Goal: Task Accomplishment & Management: Manage account settings

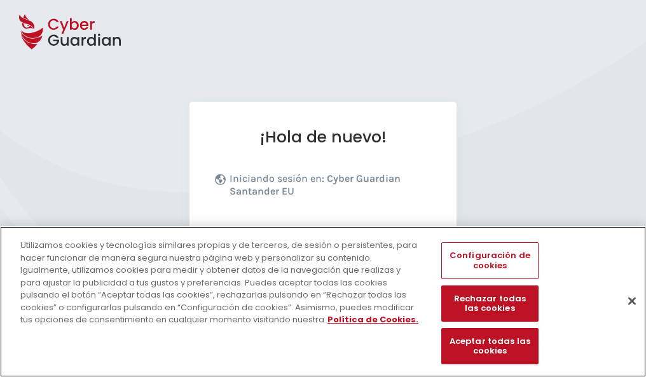
scroll to position [156, 0]
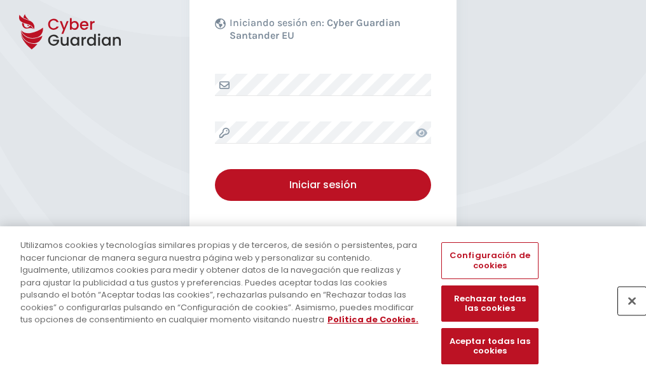
click at [626, 314] on button "Cerrar" at bounding box center [632, 301] width 28 height 28
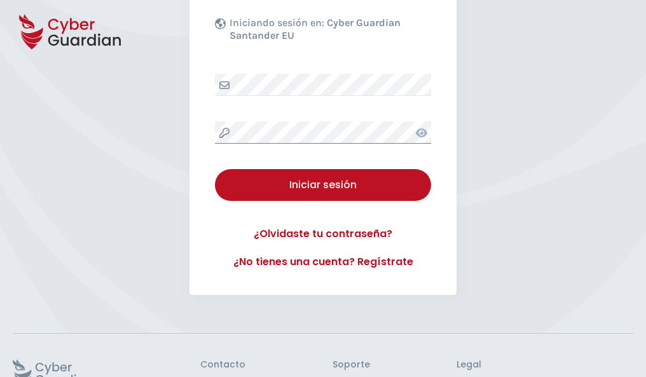
scroll to position [247, 0]
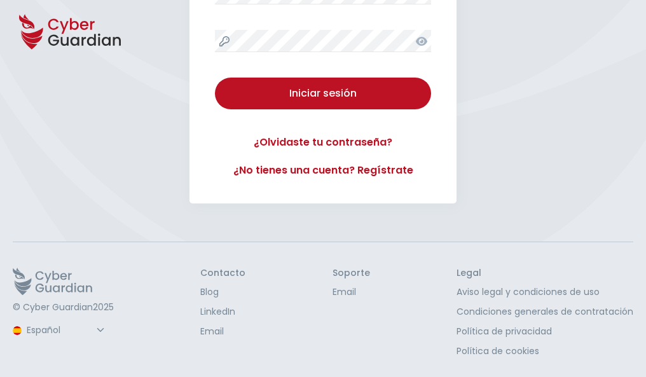
click at [215, 78] on button "Iniciar sesión" at bounding box center [323, 94] width 216 height 32
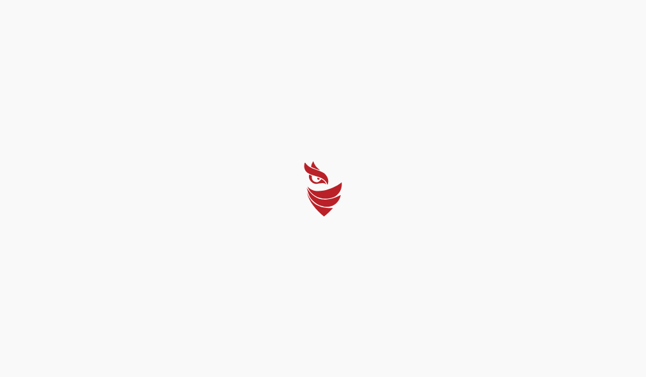
scroll to position [0, 0]
select select "English"
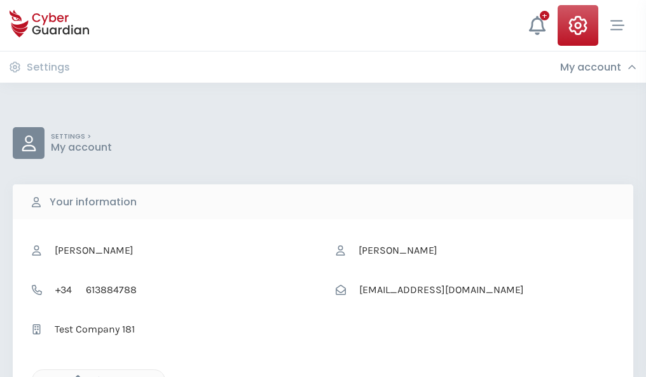
click at [74, 376] on icon "button" at bounding box center [74, 380] width 11 height 11
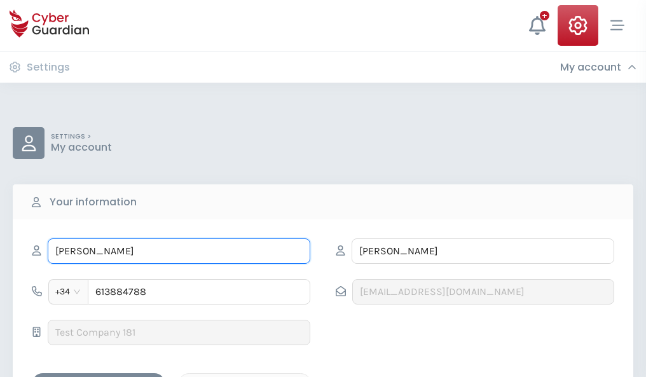
click at [179, 251] on input "BEATRICE" at bounding box center [179, 251] width 263 height 25
type input "B"
type input "José Mari"
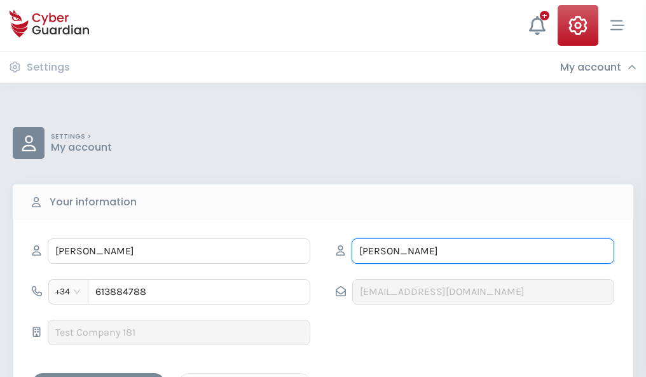
click at [483, 251] on input "LESCH" at bounding box center [483, 251] width 263 height 25
type input "L"
type input "Noguera"
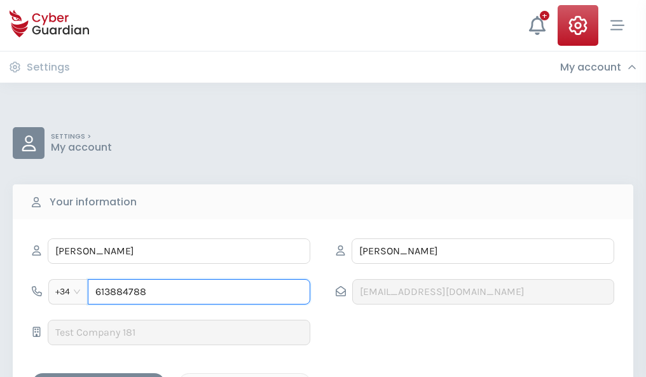
click at [199, 292] on input "613884788" at bounding box center [199, 291] width 223 height 25
type input "6"
type input "881745332"
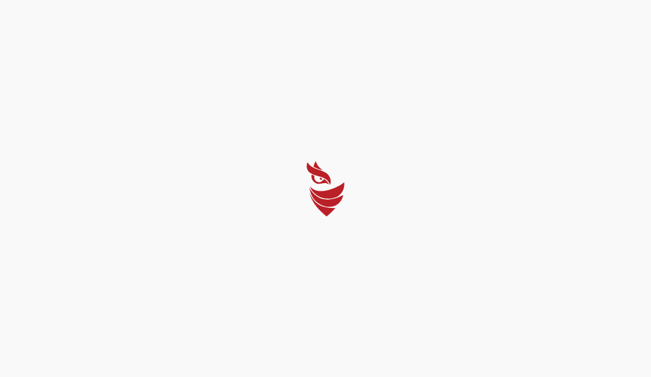
select select "English"
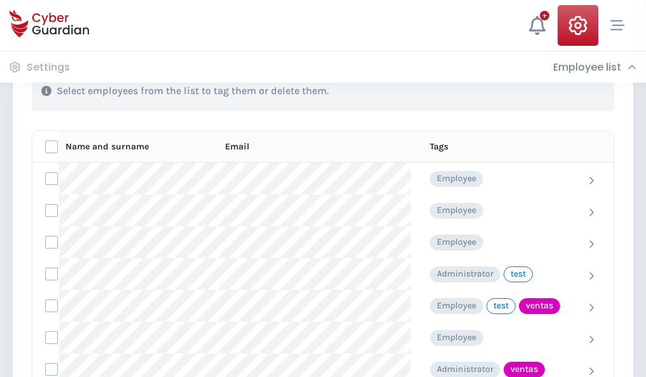
scroll to position [576, 0]
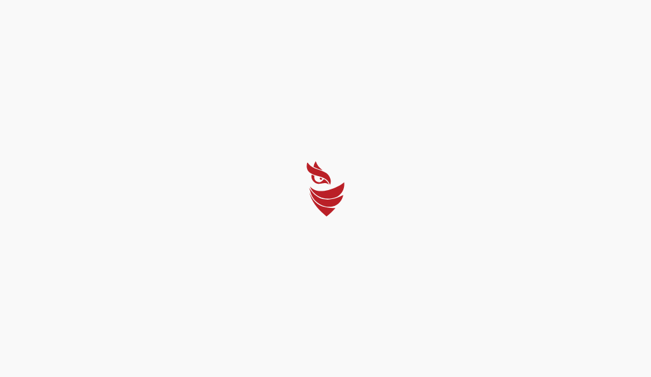
select select "English"
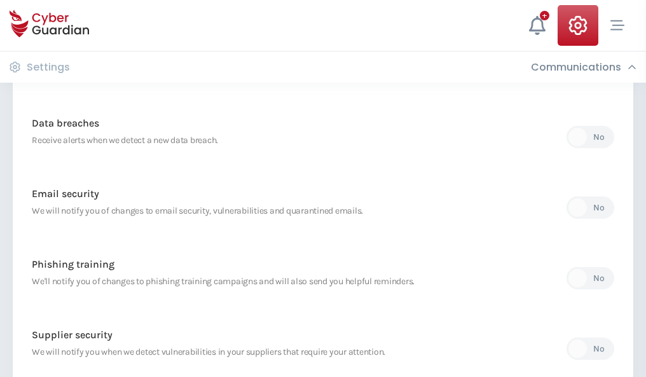
scroll to position [670, 0]
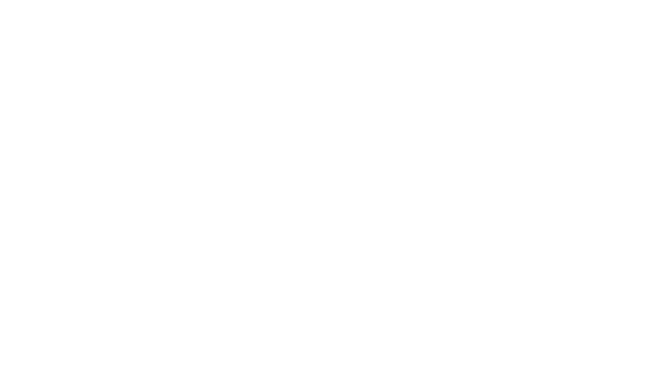
select select "English"
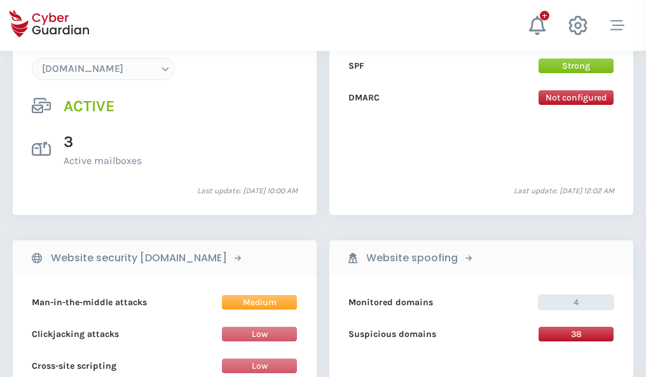
scroll to position [1355, 0]
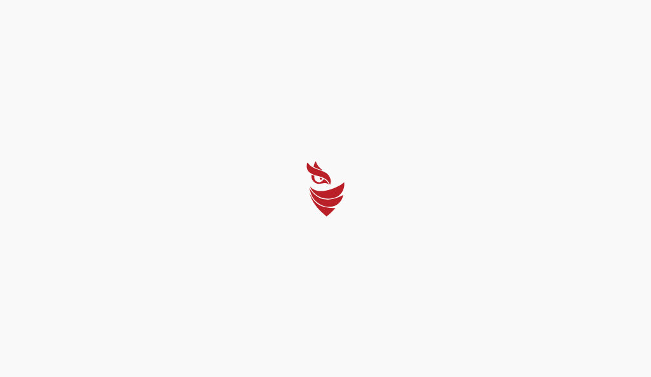
select select "English"
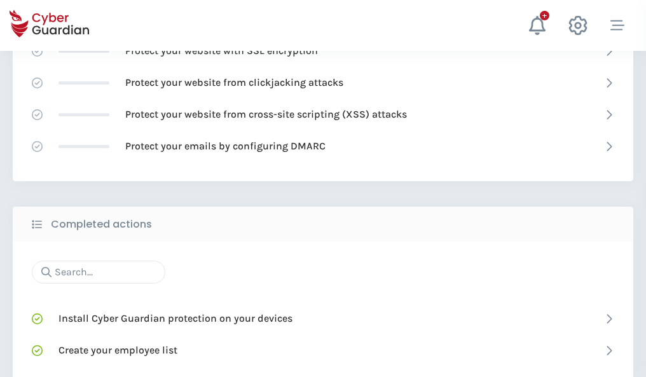
scroll to position [847, 0]
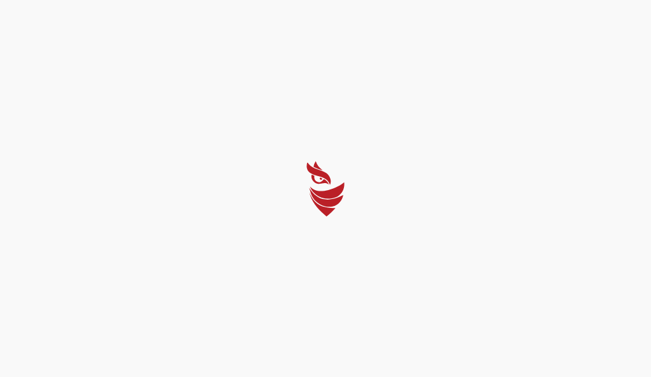
select select "English"
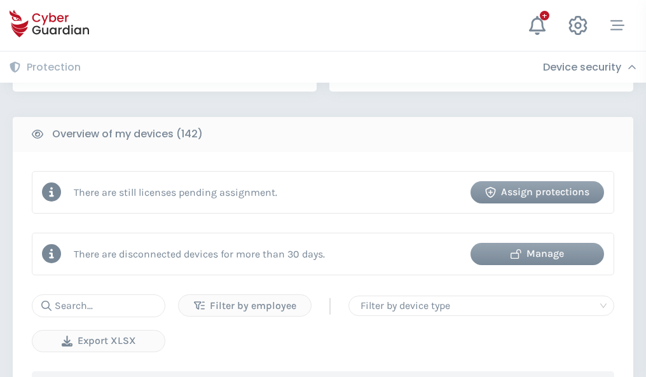
scroll to position [1233, 0]
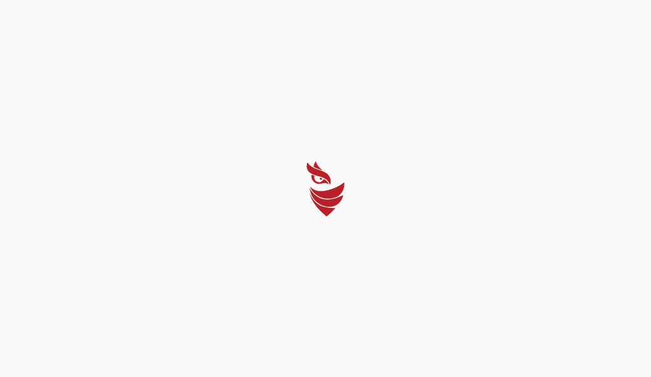
select select "English"
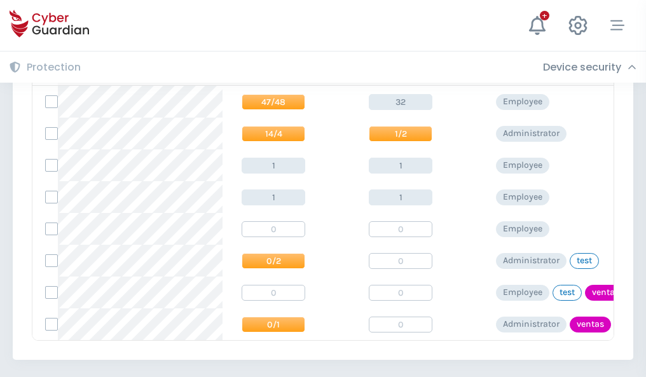
scroll to position [590, 0]
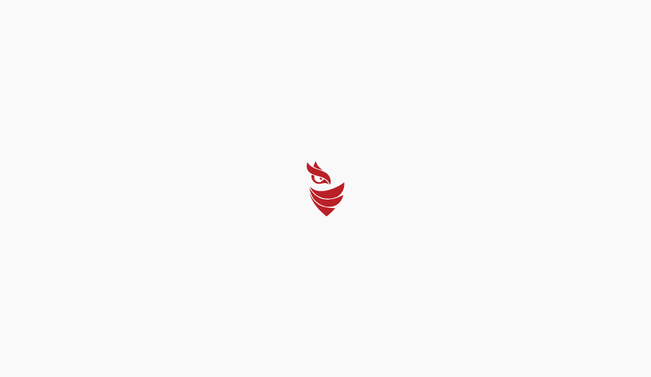
select select "English"
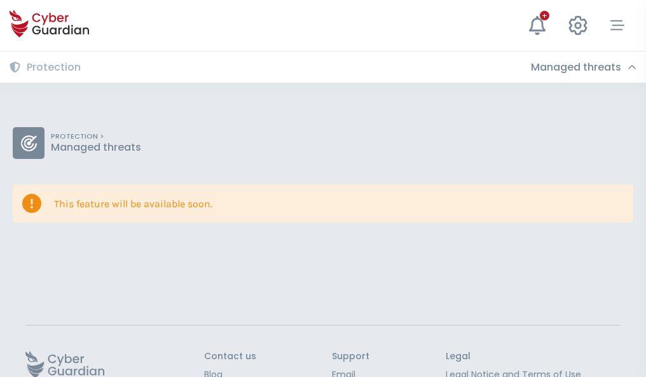
scroll to position [83, 0]
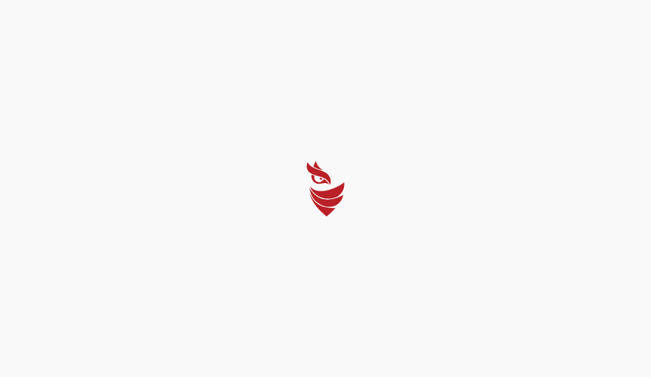
select select "English"
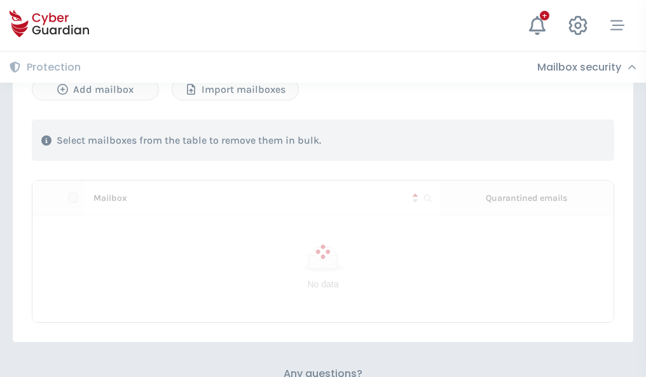
scroll to position [545, 0]
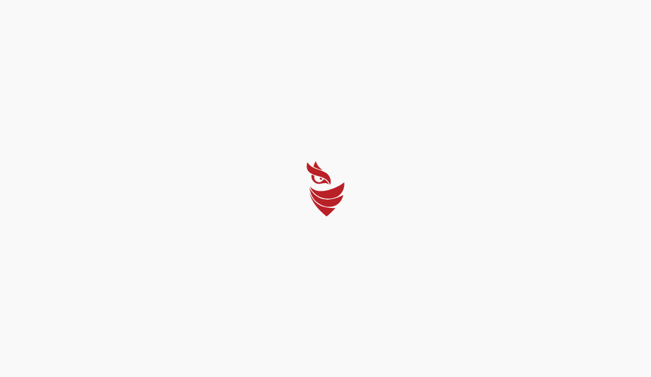
select select "English"
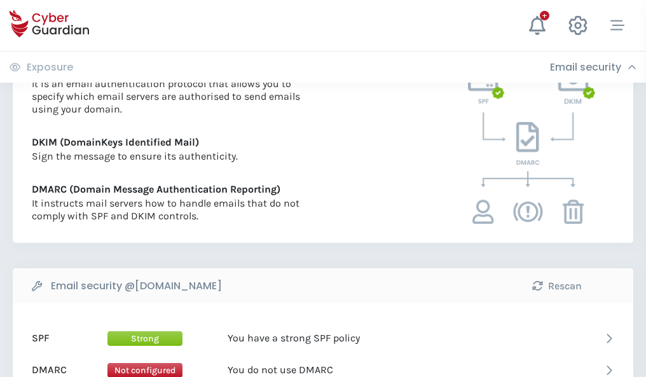
scroll to position [686, 0]
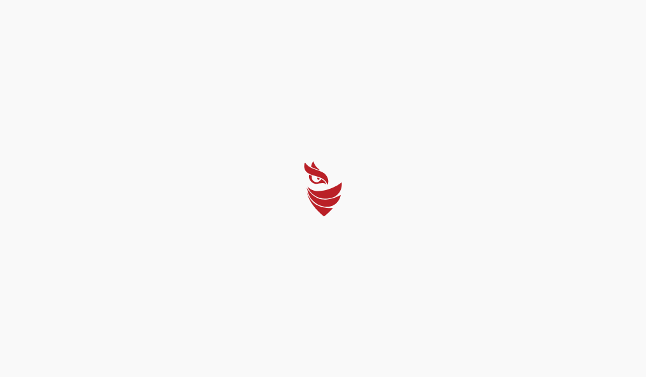
select select "English"
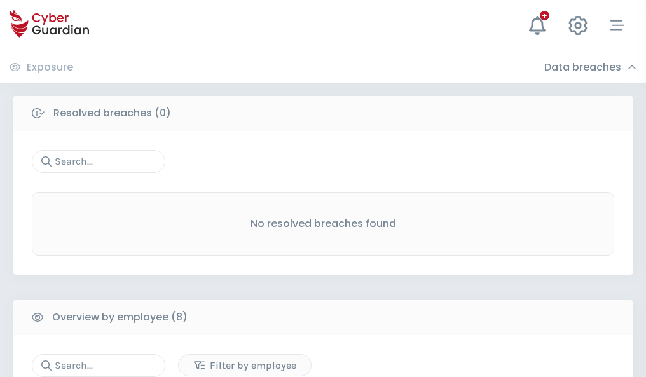
scroll to position [1084, 0]
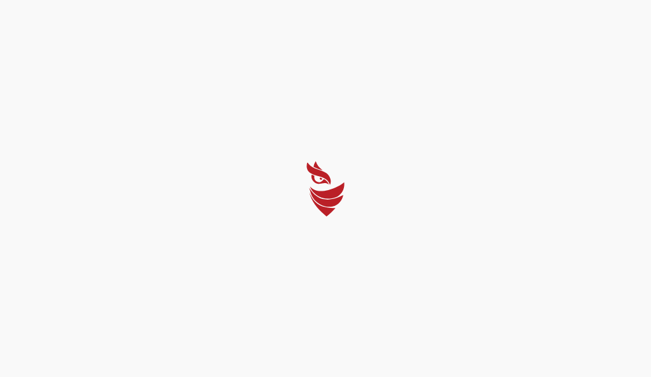
select select "English"
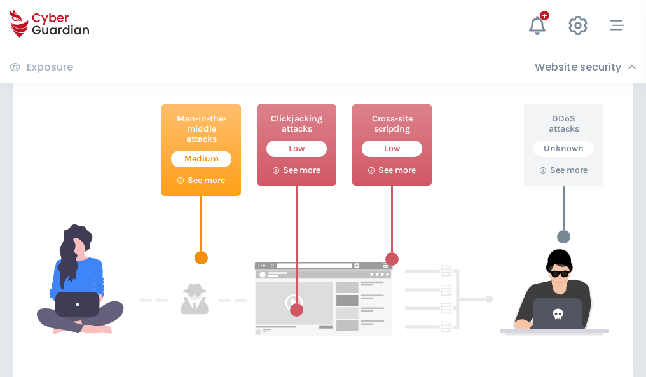
scroll to position [693, 0]
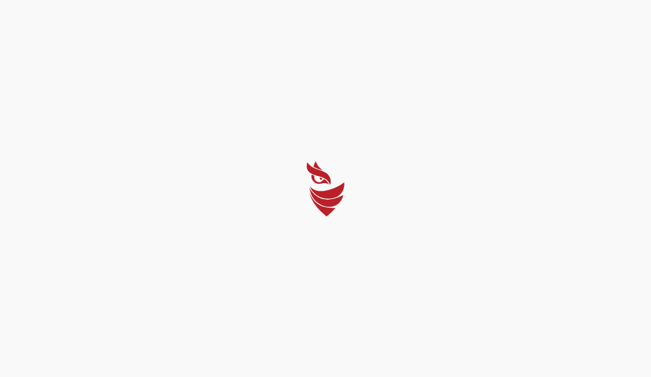
select select "English"
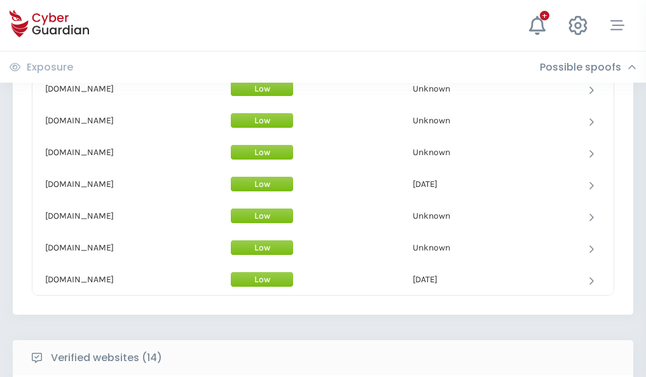
scroll to position [1240, 0]
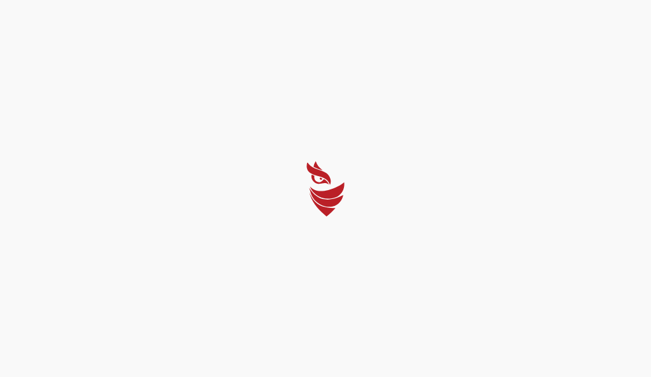
select select "English"
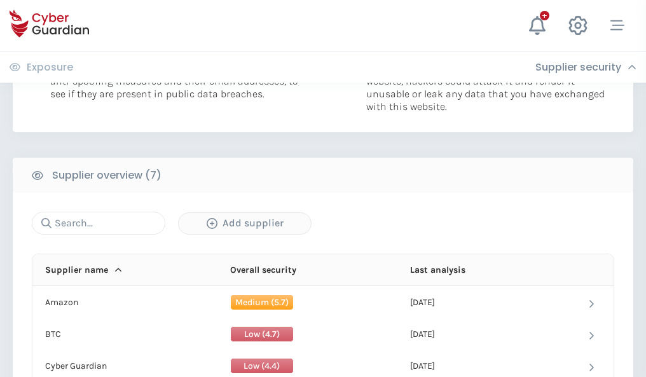
scroll to position [824, 0]
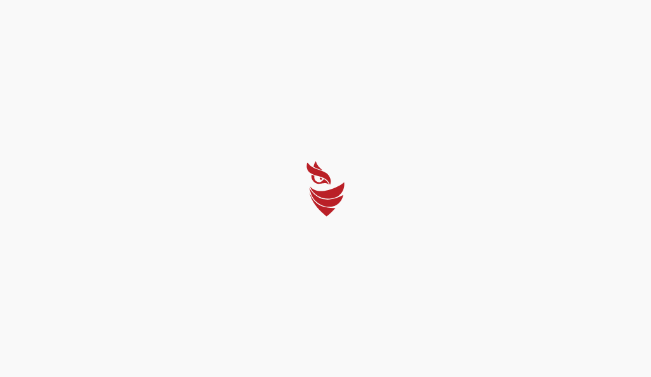
select select "English"
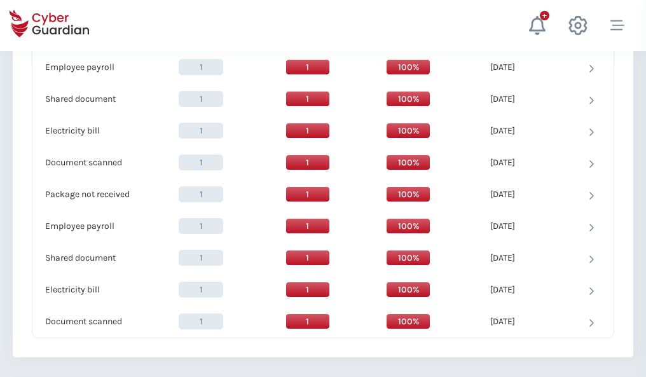
scroll to position [1303, 0]
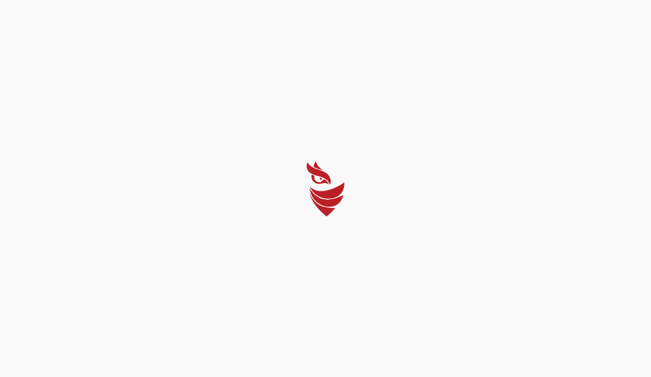
select select "English"
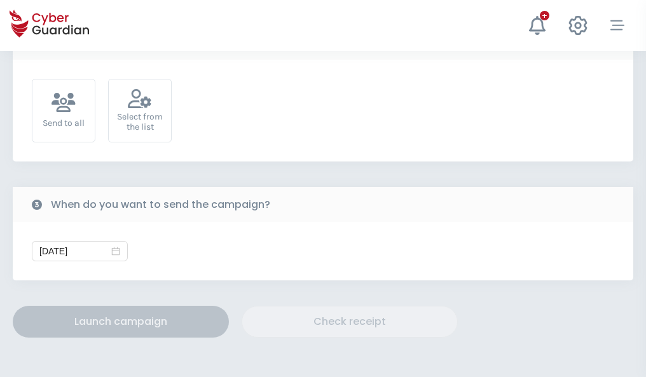
scroll to position [466, 0]
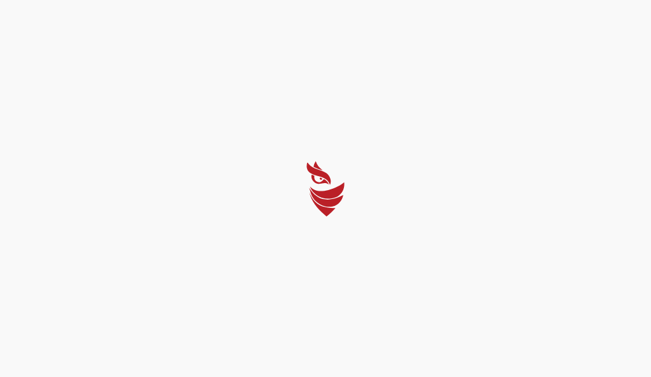
select select "English"
